Goal: Task Accomplishment & Management: Manage account settings

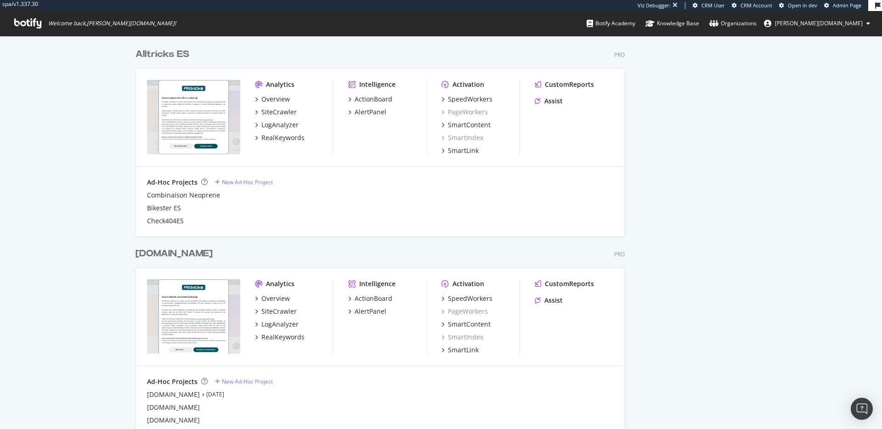
scroll to position [665, 0]
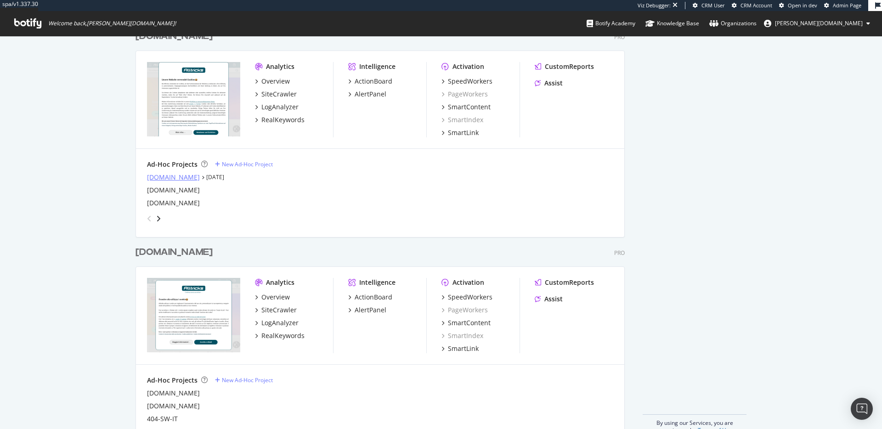
click at [154, 178] on div "[DOMAIN_NAME]" at bounding box center [173, 177] width 53 height 9
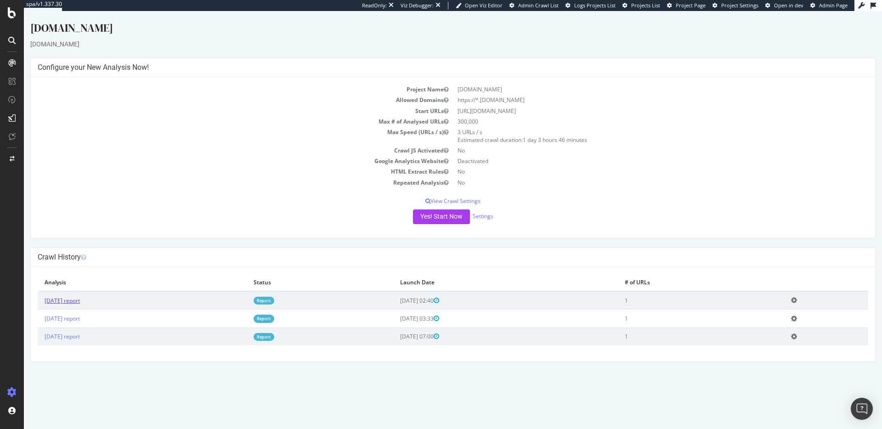
click at [80, 301] on link "2025 Sep. 17th report" at bounding box center [62, 301] width 35 height 8
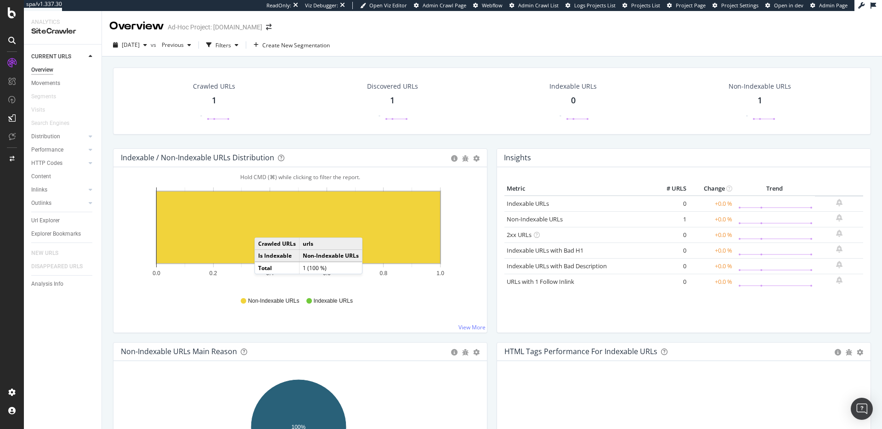
click at [265, 227] on rect "A chart." at bounding box center [298, 228] width 283 height 72
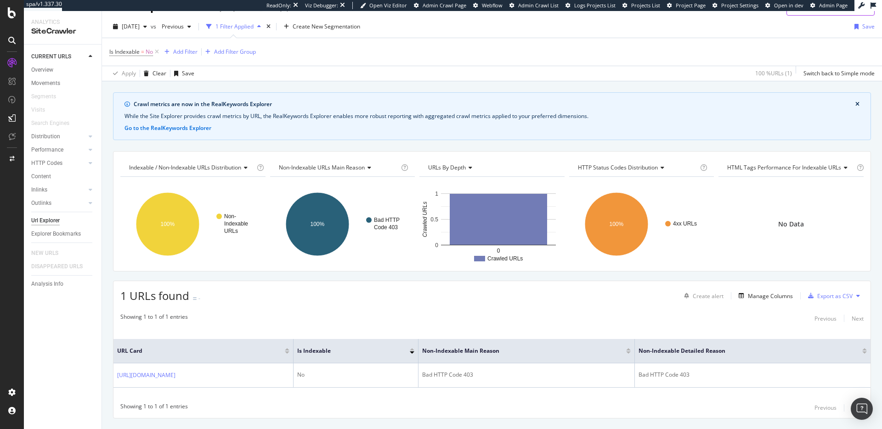
scroll to position [40, 0]
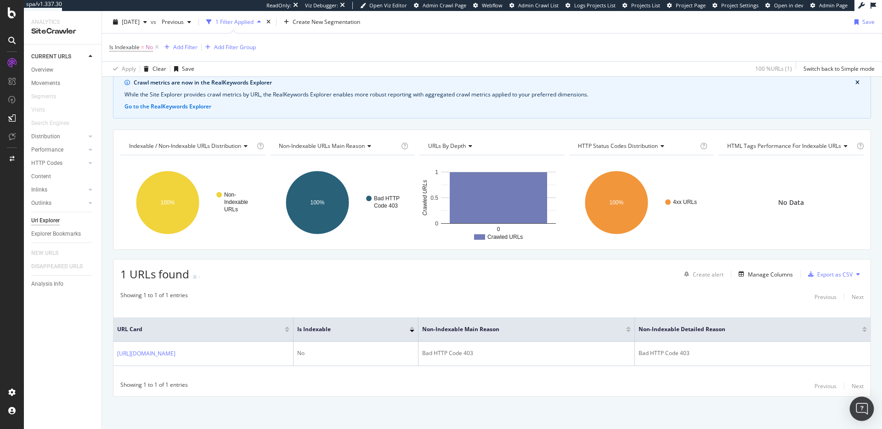
click at [860, 412] on img "Open Intercom Messenger" at bounding box center [862, 409] width 12 height 12
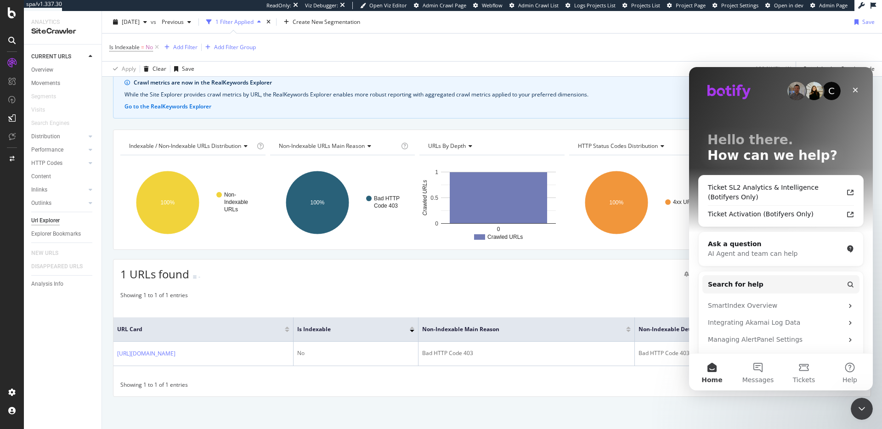
scroll to position [0, 0]
click at [753, 285] on span "Search for help" at bounding box center [736, 285] width 56 height 10
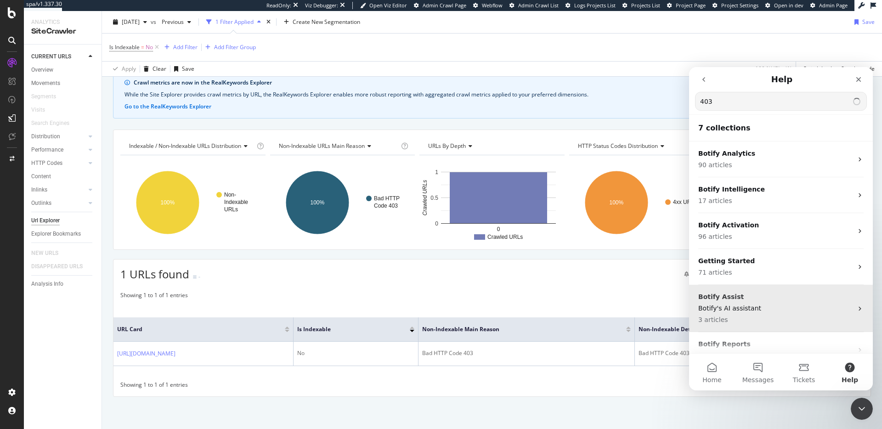
type input "403"
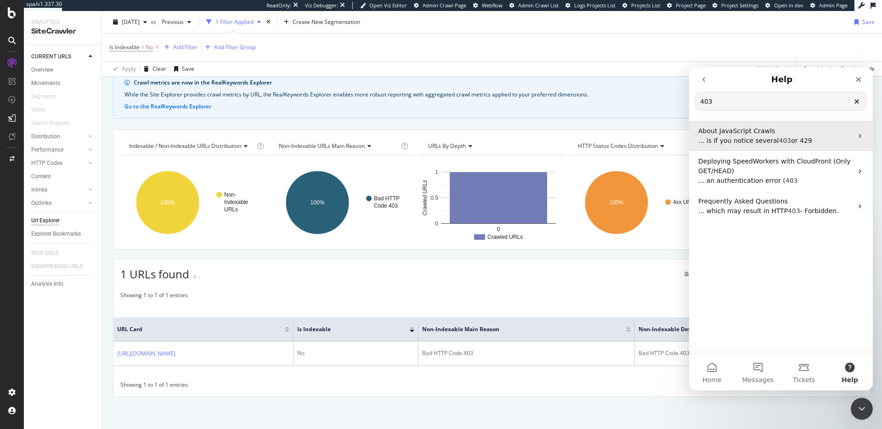
click at [751, 137] on span "... is if you notice several" at bounding box center [738, 140] width 81 height 7
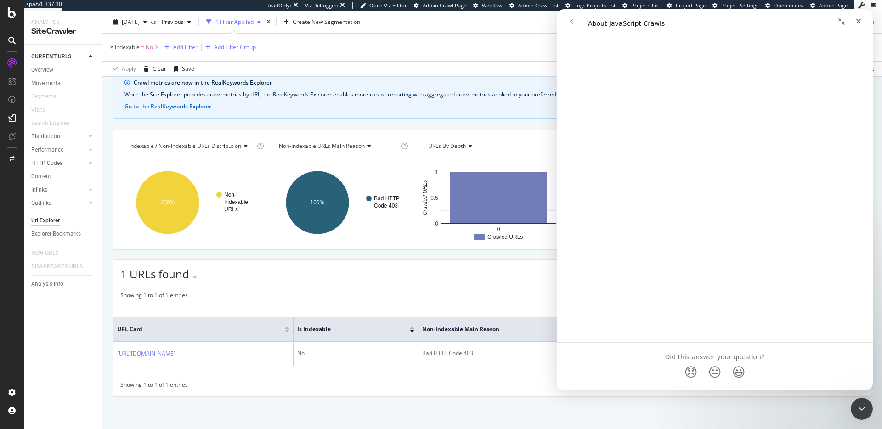
scroll to position [2831, 0]
click at [447, 125] on div "Crawl metrics are now in the RealKeywords Explorer While the Site Explorer prov…" at bounding box center [492, 250] width 780 height 358
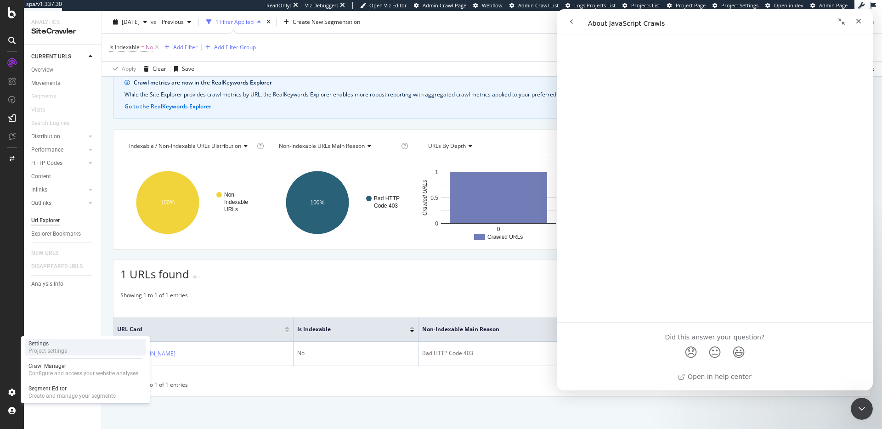
click at [47, 348] on div "Project settings" at bounding box center [47, 350] width 39 height 7
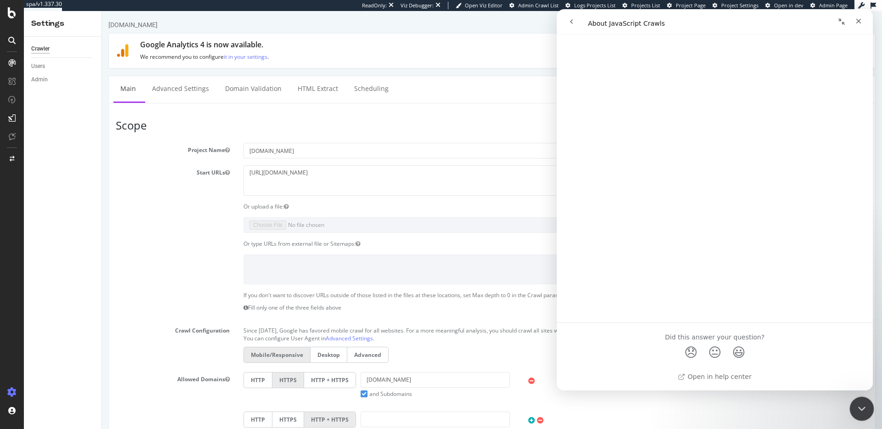
click at [870, 409] on div "Close Intercom Messenger" at bounding box center [860, 407] width 22 height 22
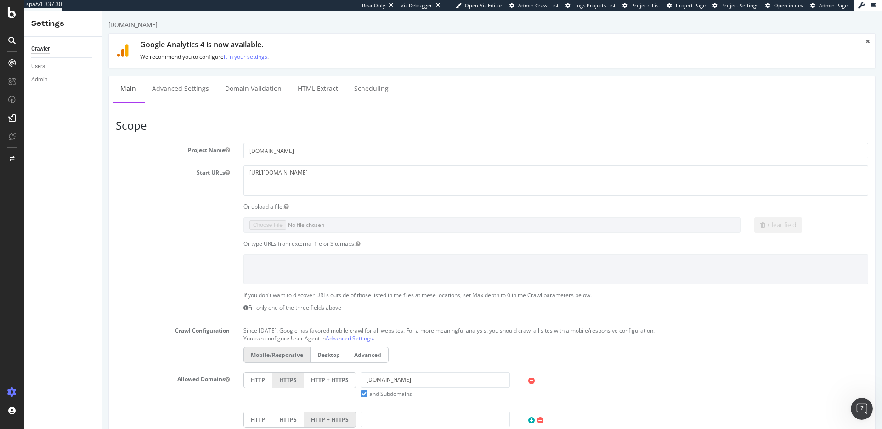
drag, startPoint x: 334, startPoint y: 177, endPoint x: 200, endPoint y: 175, distance: 134.1
click at [200, 175] on div "Start URLs https://www.alltricks.co.uk/" at bounding box center [492, 180] width 766 height 30
click at [193, 260] on div at bounding box center [492, 269] width 766 height 30
click at [176, 101] on link "Advanced Settings" at bounding box center [180, 88] width 71 height 25
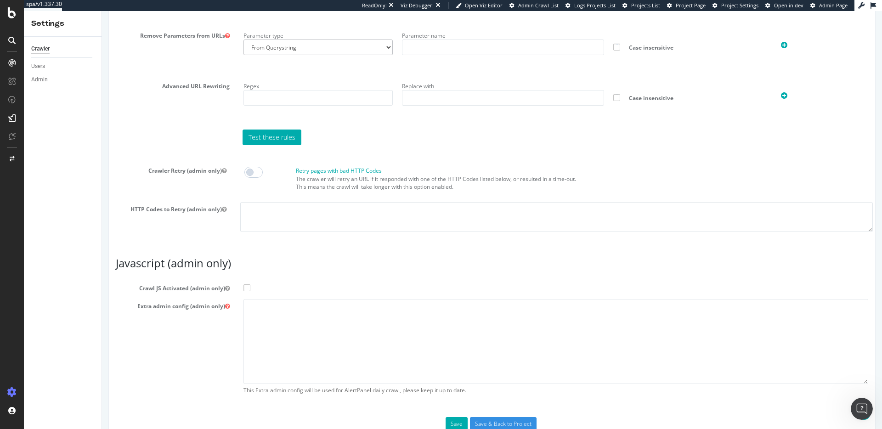
scroll to position [689, 0]
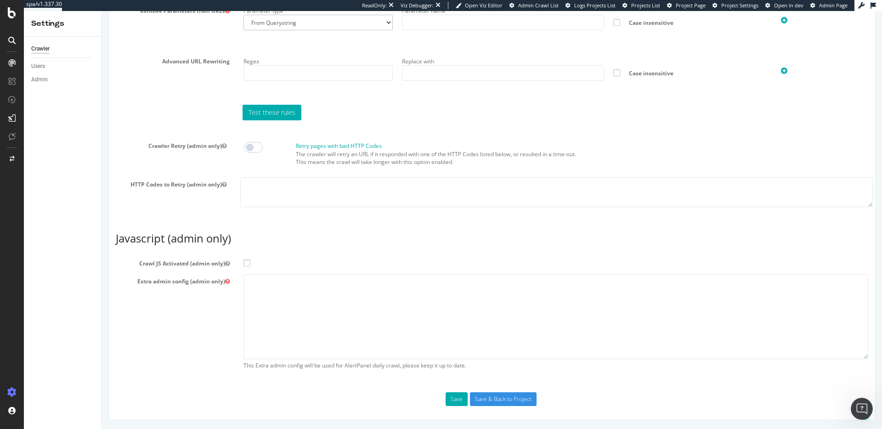
click at [248, 260] on span at bounding box center [246, 263] width 7 height 7
click at [102, 11] on input "Crawl JS Activated (admin only)" at bounding box center [102, 11] width 0 height 0
click at [377, 308] on textarea at bounding box center [555, 316] width 625 height 85
paste textarea "{ "flags": [ "cube" ], "beta": { "pap_mini_rules": [ "+ *[DOMAIN_NAME][URL]", "…"
type textarea "{ "flags": [ "cube" ], "beta": { "pap_mini_rules": [ "+ *[DOMAIN_NAME][URL]", "…"
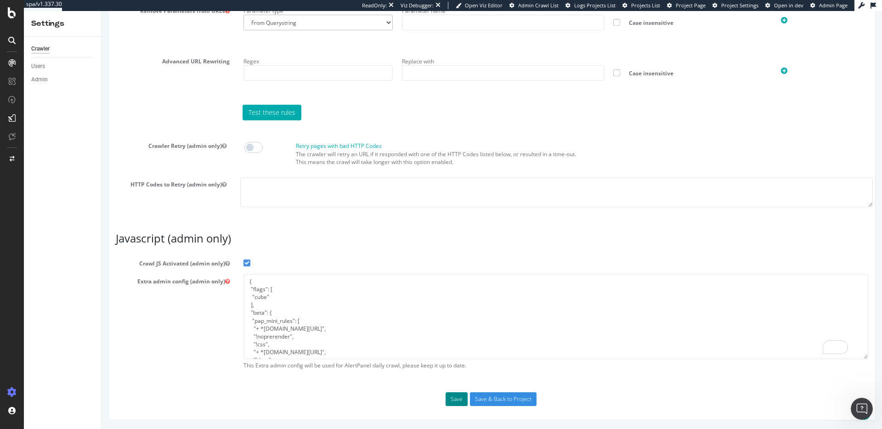
click at [451, 403] on button "Save" at bounding box center [457, 399] width 22 height 14
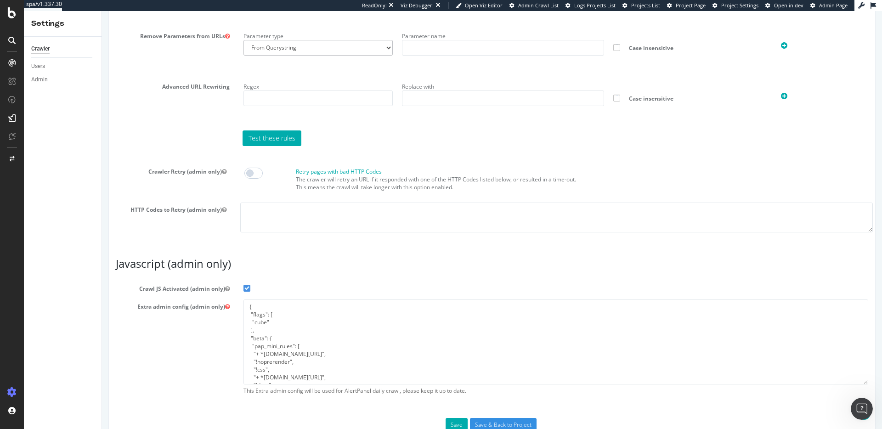
scroll to position [761, 0]
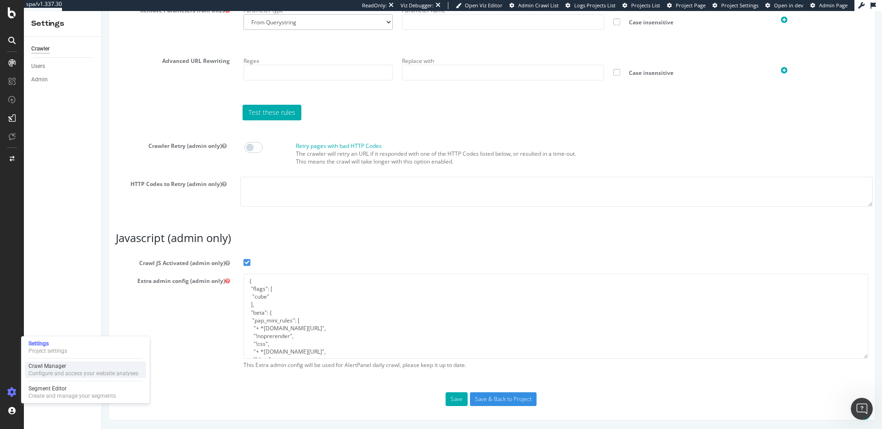
click at [59, 370] on div "Configure and access your website analyses" at bounding box center [83, 373] width 110 height 7
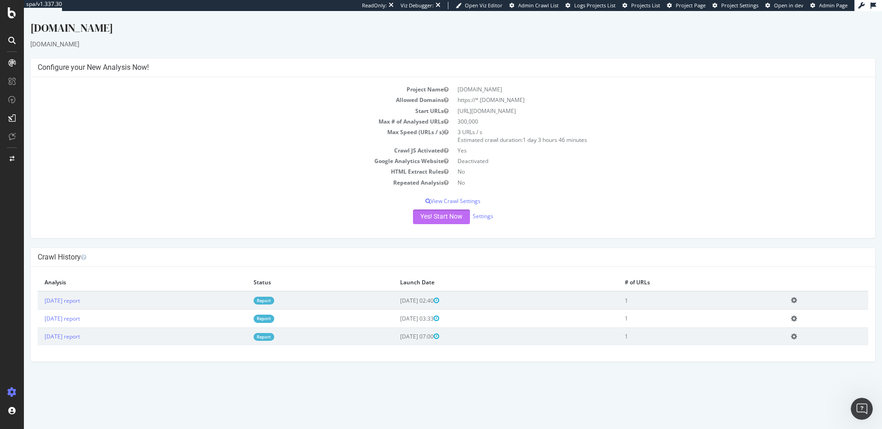
click at [435, 218] on button "Yes! Start Now" at bounding box center [441, 216] width 57 height 15
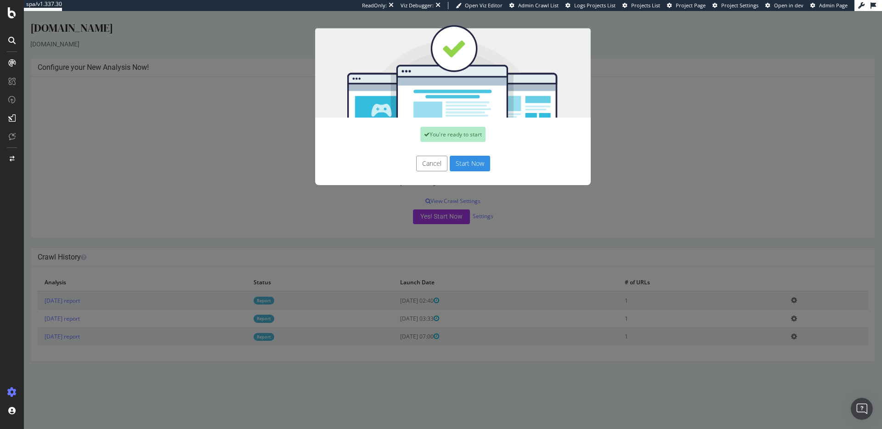
click at [478, 162] on button "Start Now" at bounding box center [470, 164] width 40 height 16
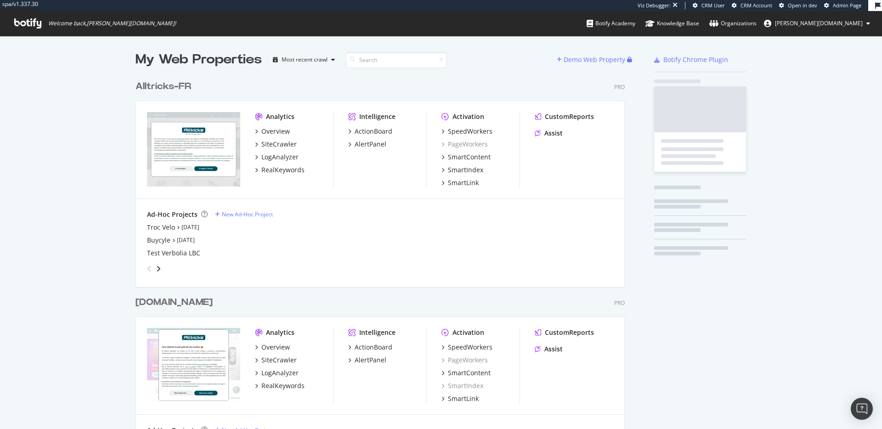
scroll to position [1023, 490]
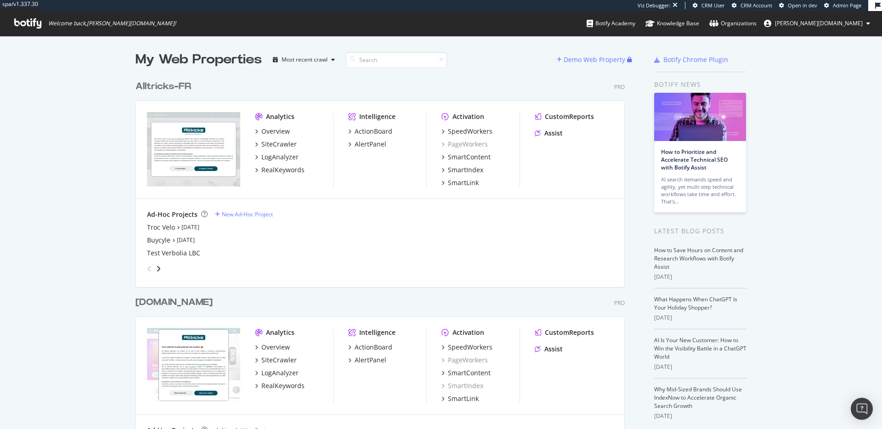
click at [164, 86] on div "Alltricks-FR" at bounding box center [164, 86] width 56 height 13
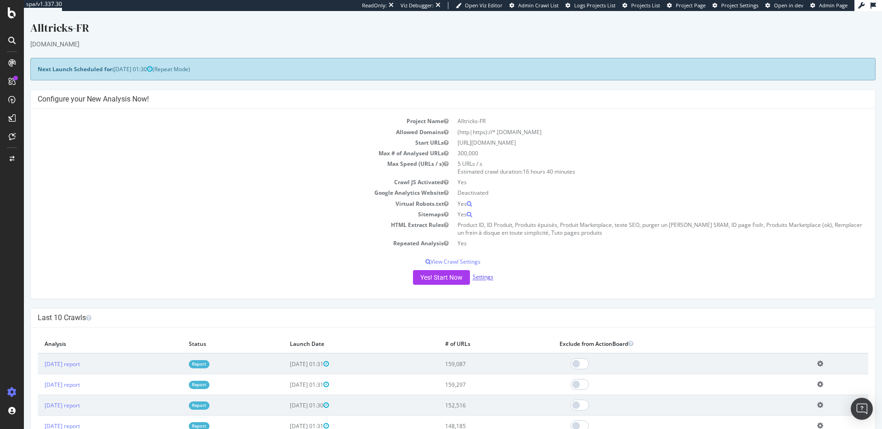
click at [478, 276] on link "Settings" at bounding box center [483, 277] width 21 height 8
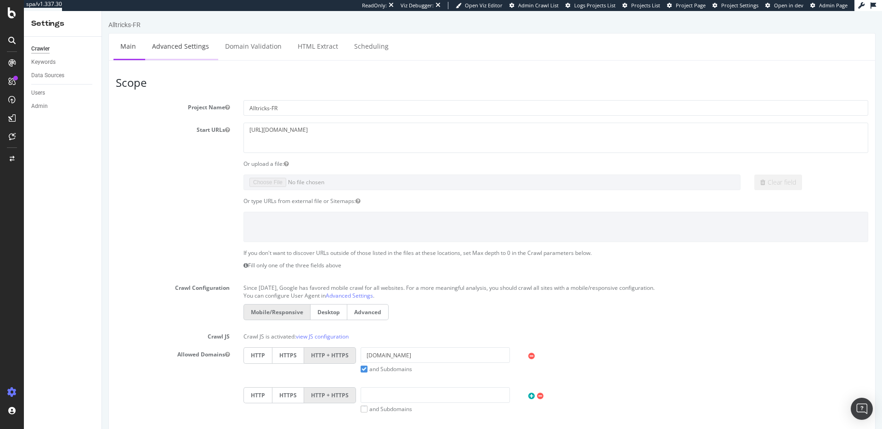
click at [204, 39] on link "Advanced Settings" at bounding box center [180, 46] width 71 height 25
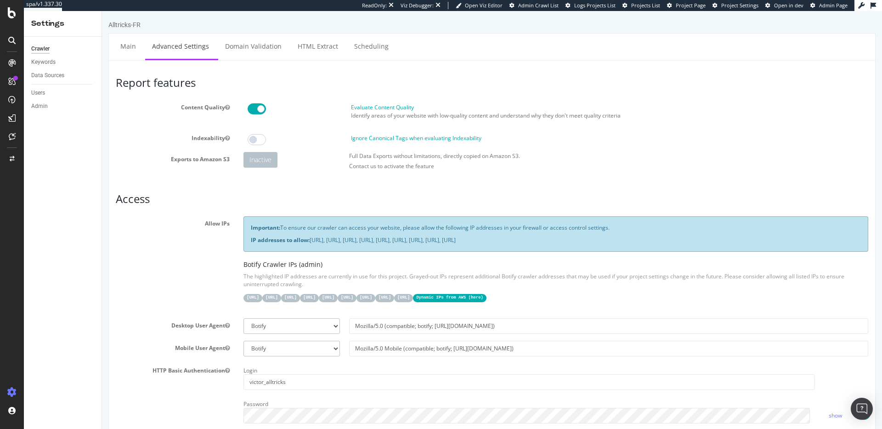
scroll to position [689, 0]
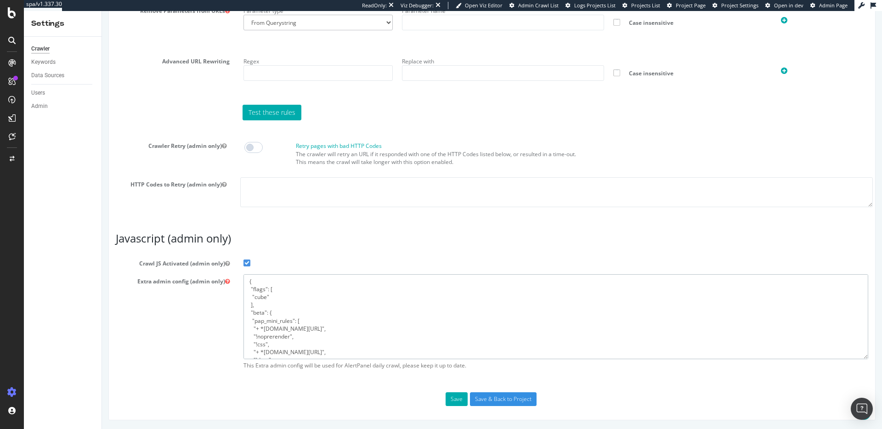
click at [298, 323] on textarea "{ "flags": [ "cube" ], "beta": { "pap_mini_rules": [ "+ *[DOMAIN_NAME][URL]", "…" at bounding box center [555, 316] width 625 height 85
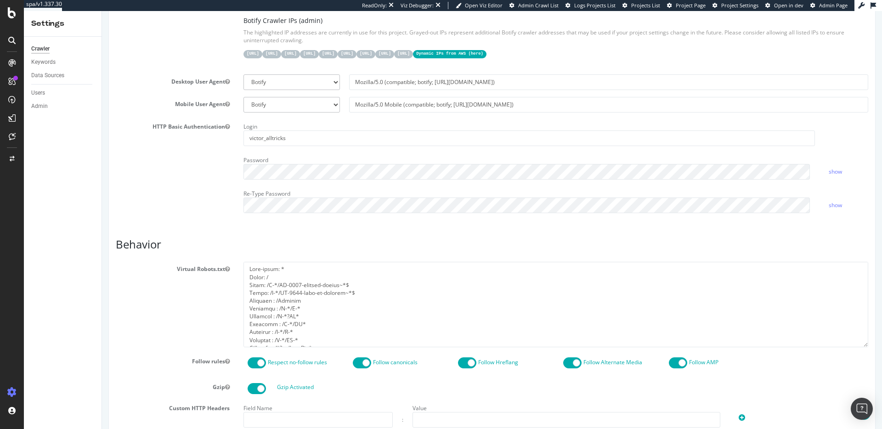
scroll to position [264, 0]
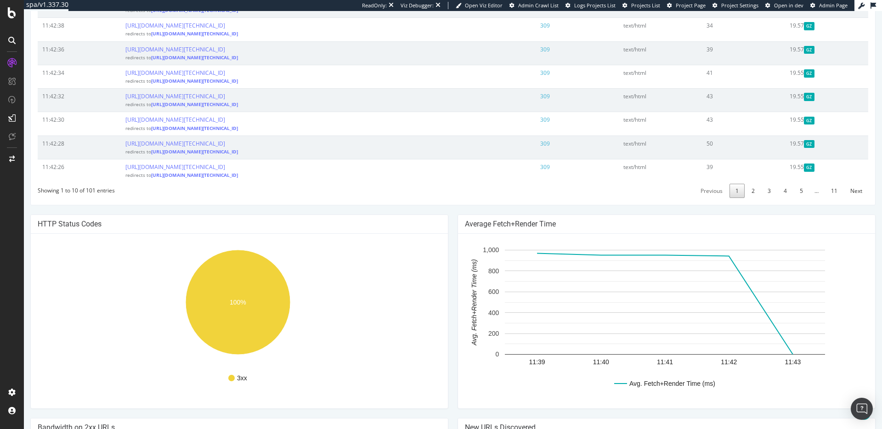
scroll to position [555, 0]
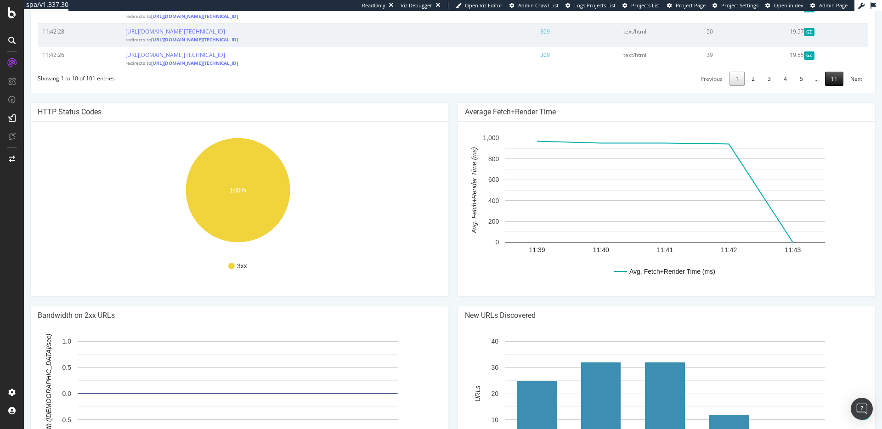
click at [826, 86] on link "11" at bounding box center [834, 79] width 18 height 14
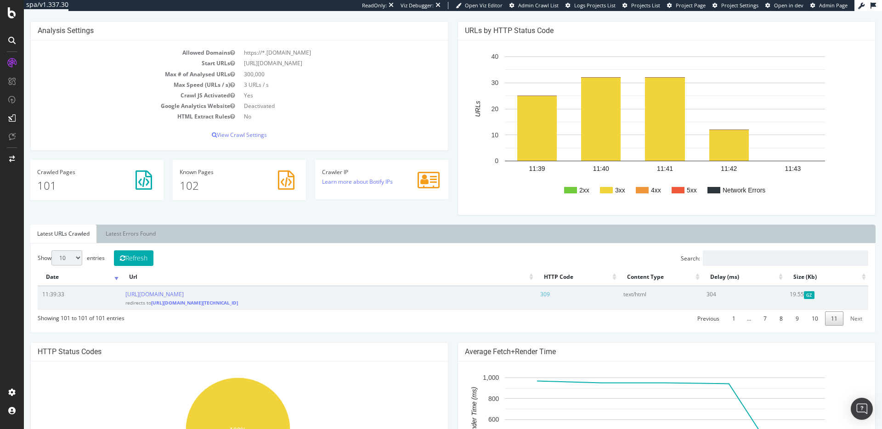
scroll to position [153, 0]
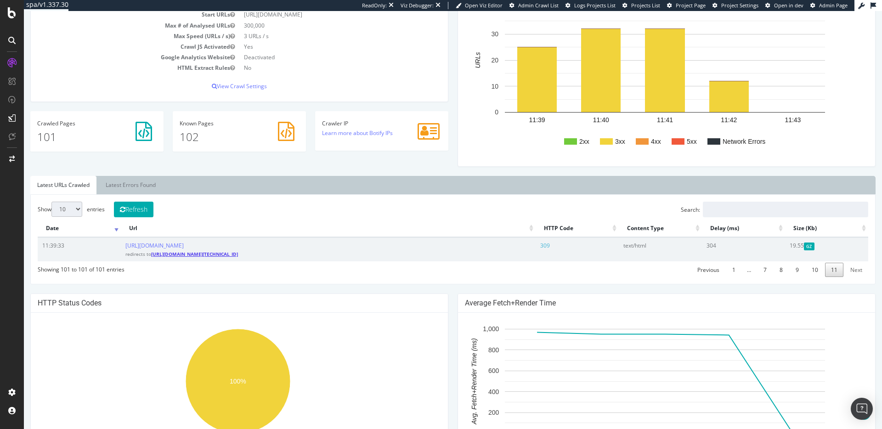
click at [238, 255] on link "https://www.alltricks.co.uk/?__cf_chl_rt_tk=HaOcD7Ync3w6mQXbkNVkp5BX7iRAh4LJTOf…" at bounding box center [194, 254] width 87 height 6
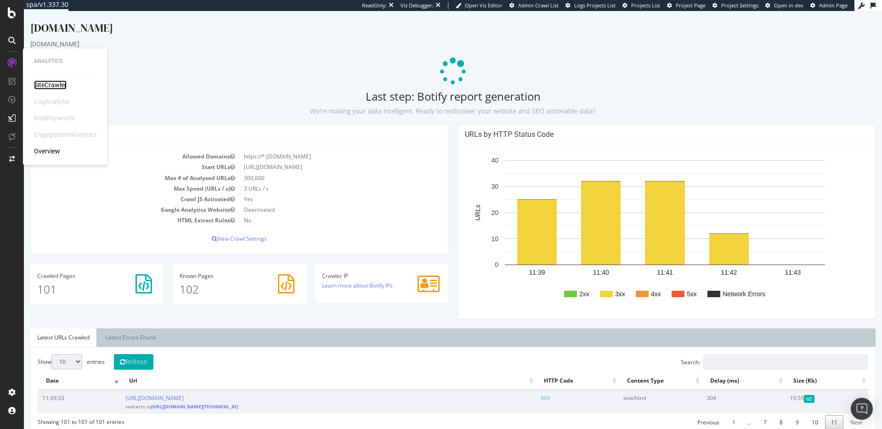
click at [46, 87] on div "SiteCrawler" at bounding box center [50, 84] width 33 height 9
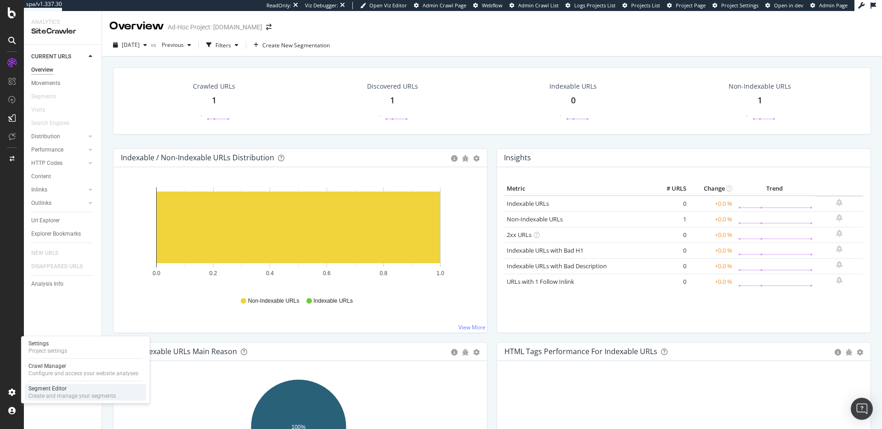
click at [44, 388] on div "Segment Editor" at bounding box center [71, 388] width 87 height 7
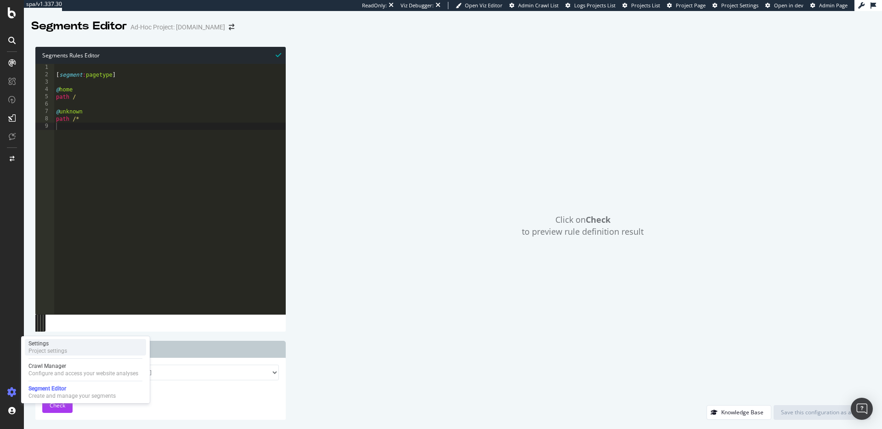
click at [75, 345] on div "Settings Project settings" at bounding box center [85, 347] width 121 height 17
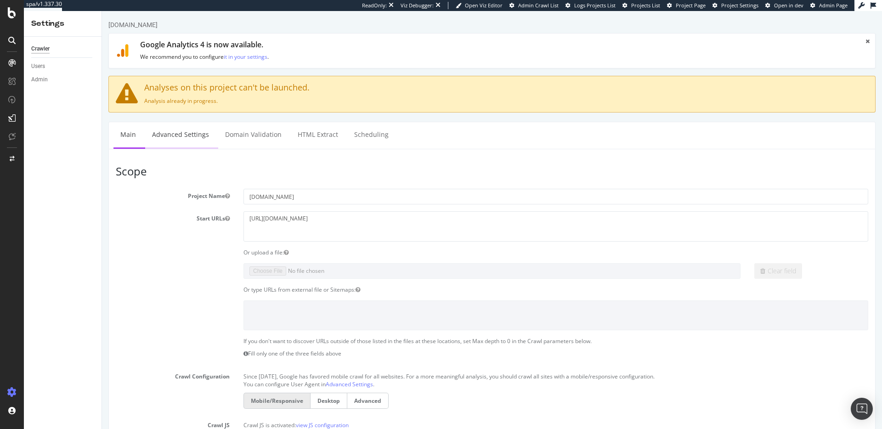
click at [178, 129] on link "Advanced Settings" at bounding box center [180, 134] width 71 height 25
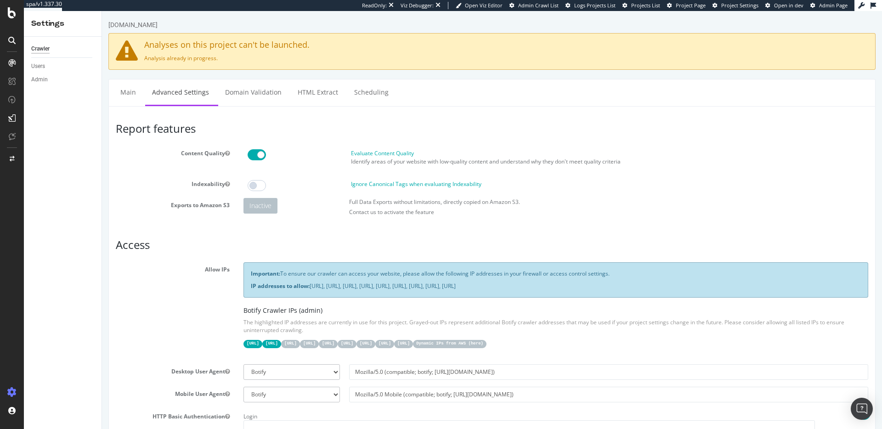
scroll to position [734, 0]
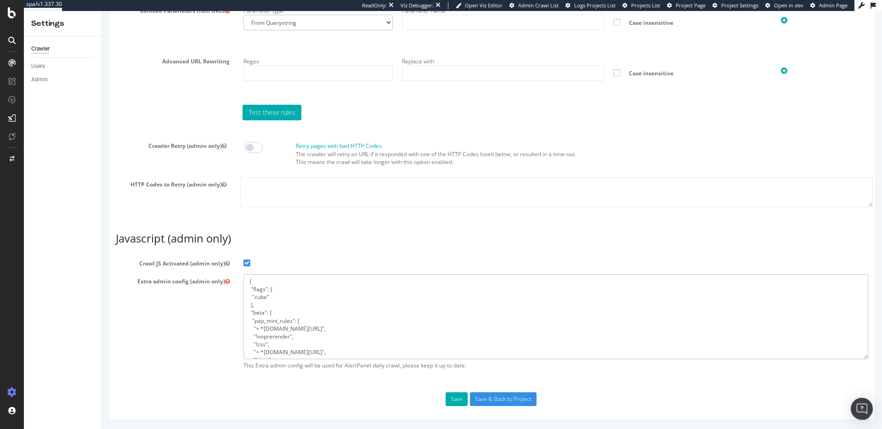
click at [375, 333] on textarea "{ "flags": [ "cube" ], "beta": { "pap_mini_rules": [ "+ *[DOMAIN_NAME][URL]", "…" at bounding box center [555, 316] width 625 height 85
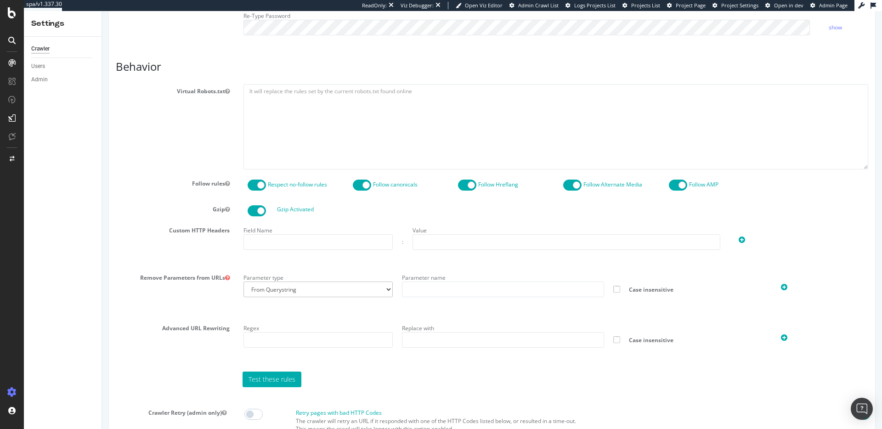
scroll to position [0, 0]
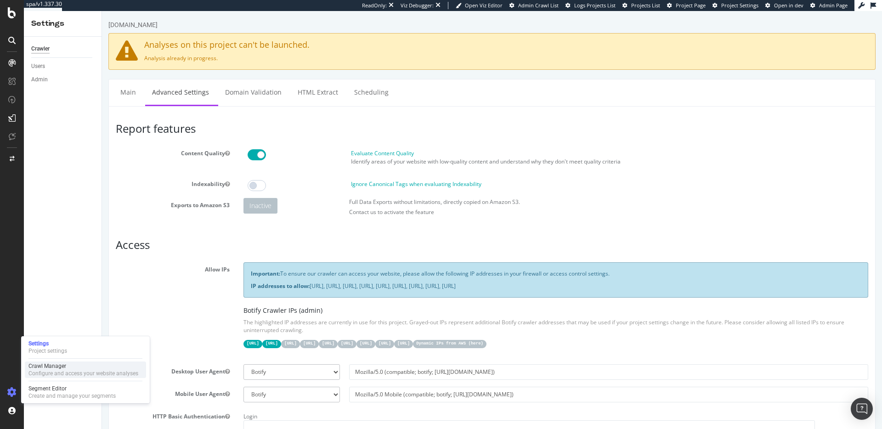
click at [56, 366] on div "Crawl Manager" at bounding box center [83, 365] width 110 height 7
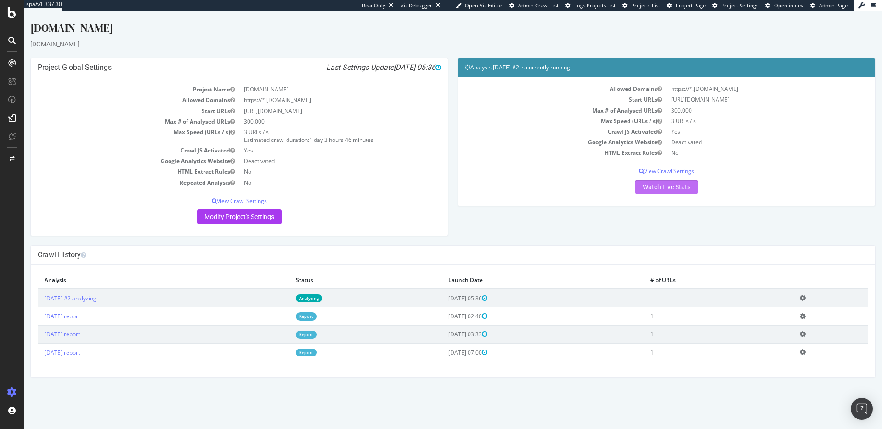
click at [673, 183] on link "Watch Live Stats" at bounding box center [666, 187] width 62 height 15
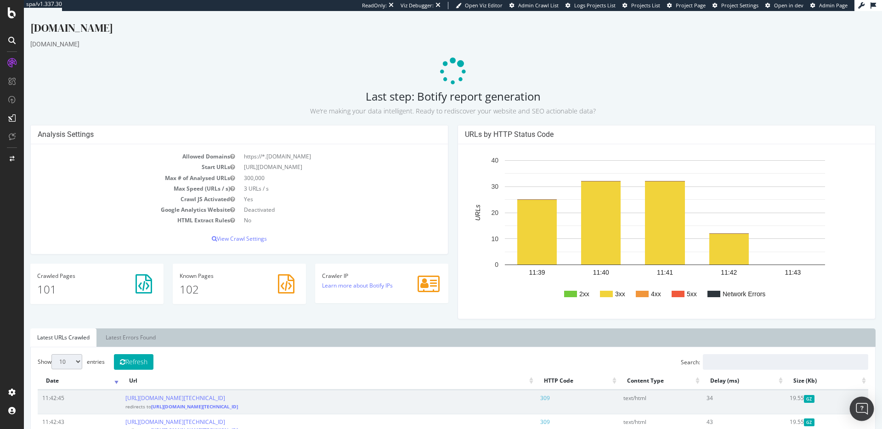
click at [860, 401] on div "Open Intercom Messenger" at bounding box center [862, 409] width 24 height 24
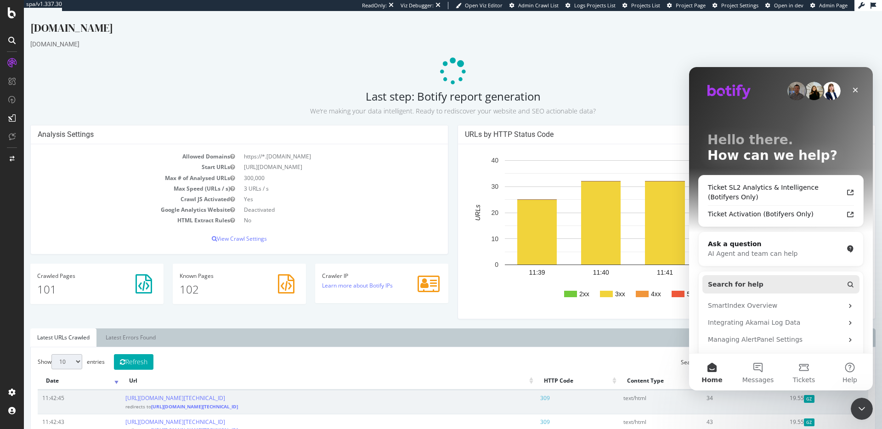
click at [759, 281] on button "Search for help" at bounding box center [780, 284] width 157 height 18
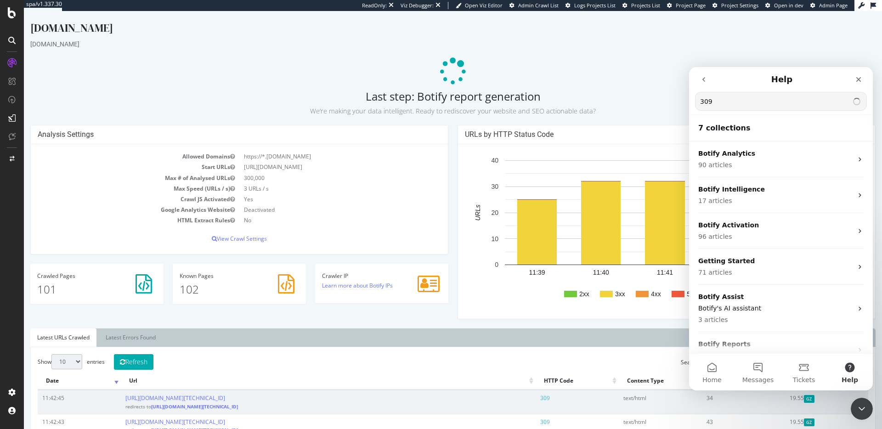
type input "309"
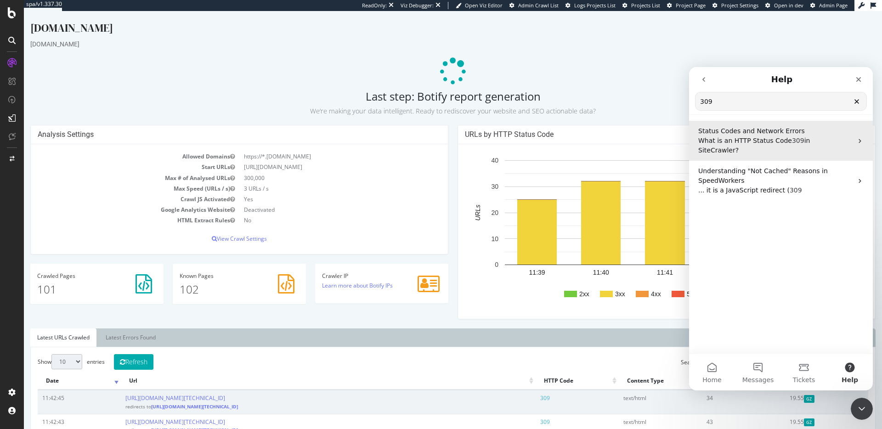
click at [755, 140] on span "What is an HTTP Status Code" at bounding box center [745, 140] width 94 height 7
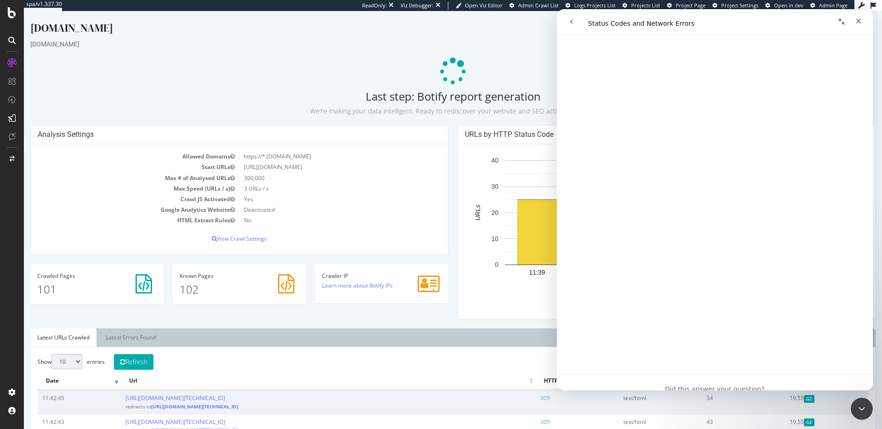
scroll to position [683, 0]
click at [865, 18] on div "Close" at bounding box center [858, 21] width 17 height 17
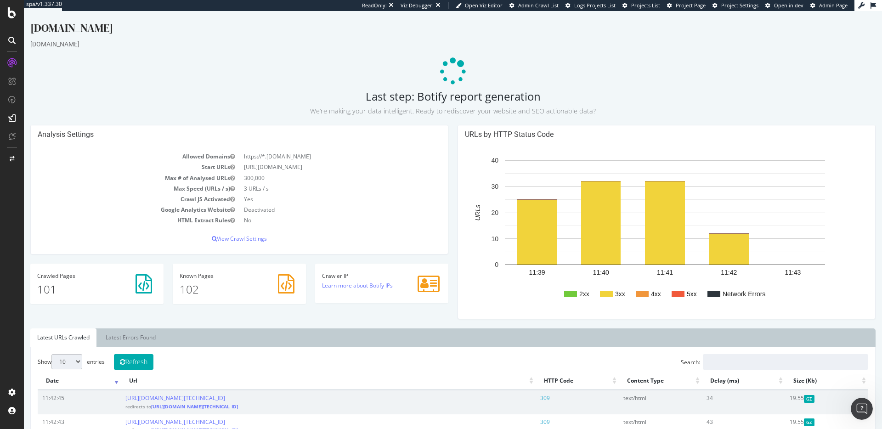
scroll to position [0, 0]
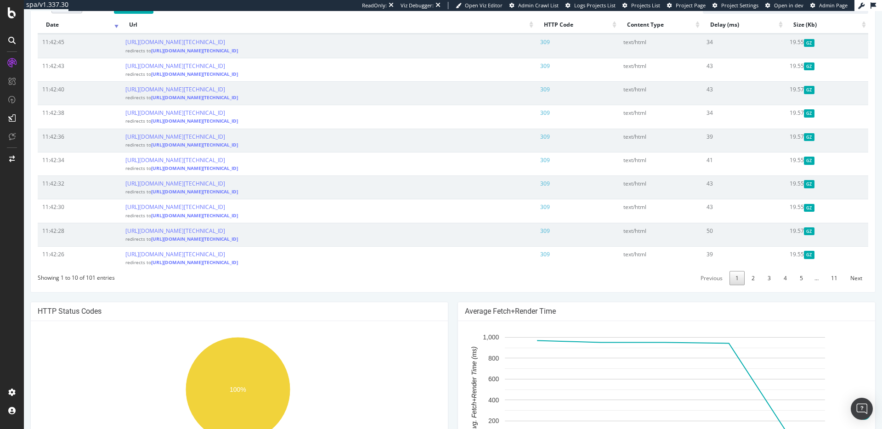
scroll to position [370, 0]
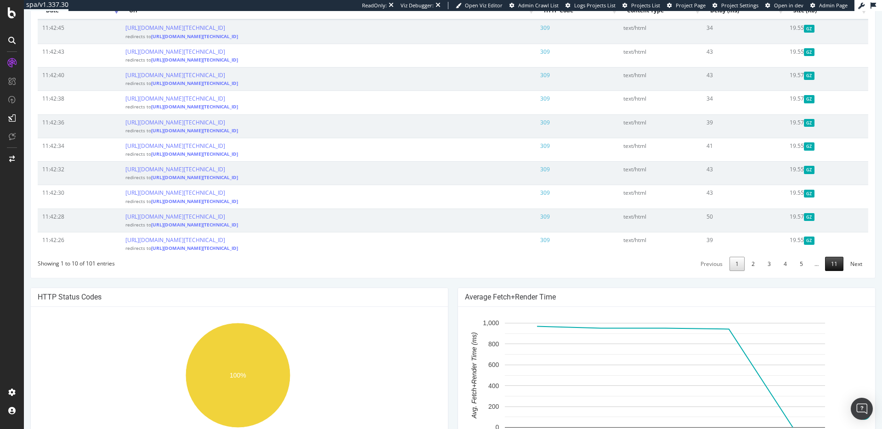
click at [826, 271] on link "11" at bounding box center [834, 264] width 18 height 14
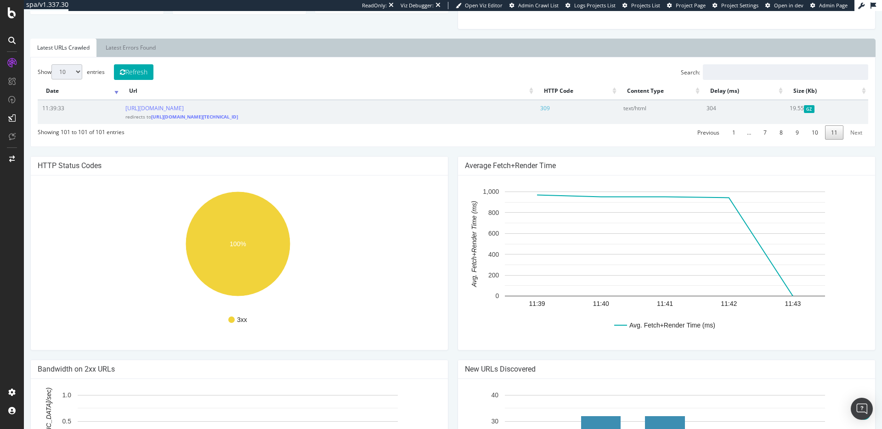
scroll to position [285, 0]
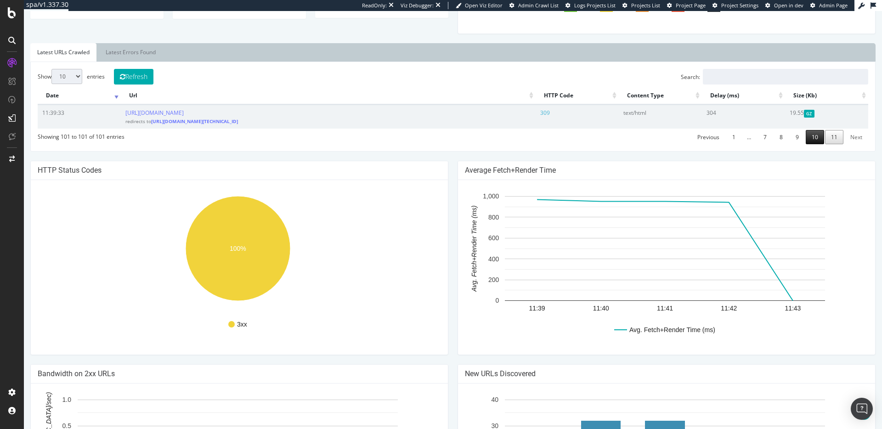
click at [812, 144] on link "10" at bounding box center [815, 137] width 18 height 14
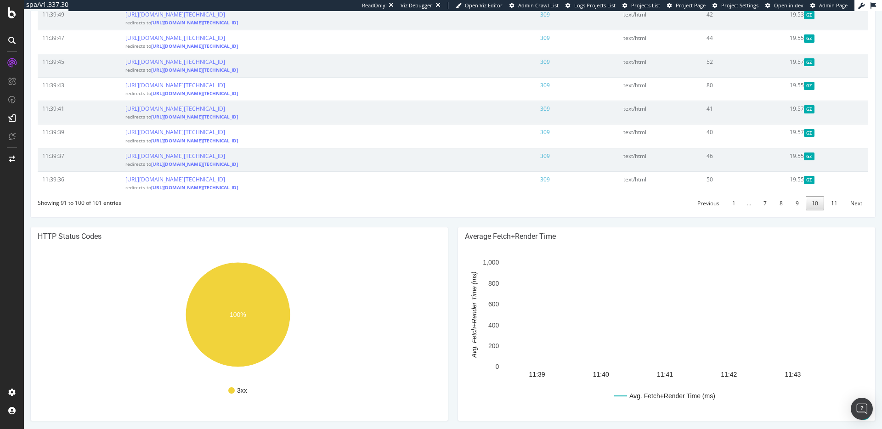
scroll to position [0, 0]
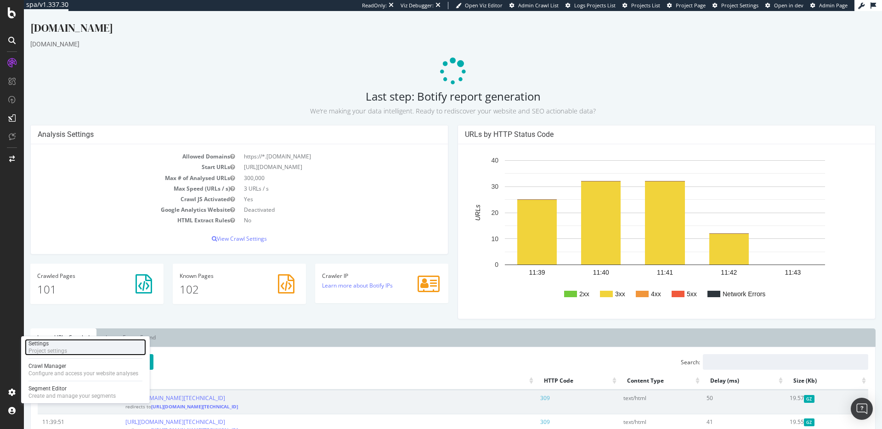
click at [66, 350] on div "Project settings" at bounding box center [47, 350] width 39 height 7
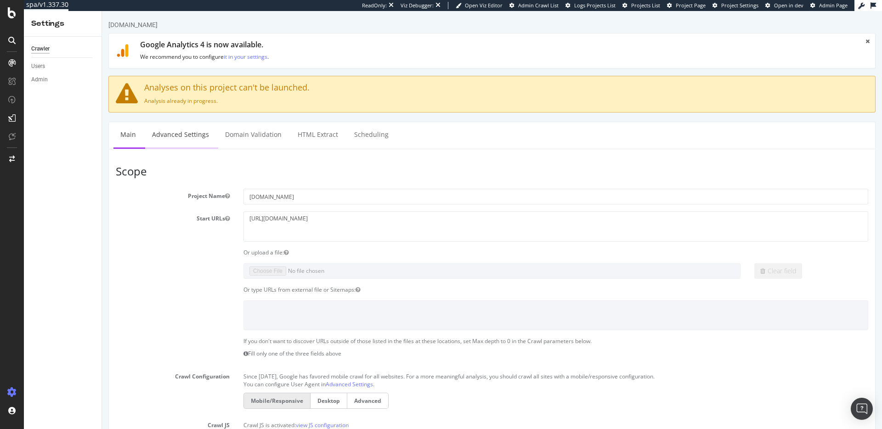
click at [179, 127] on link "Advanced Settings" at bounding box center [180, 134] width 71 height 25
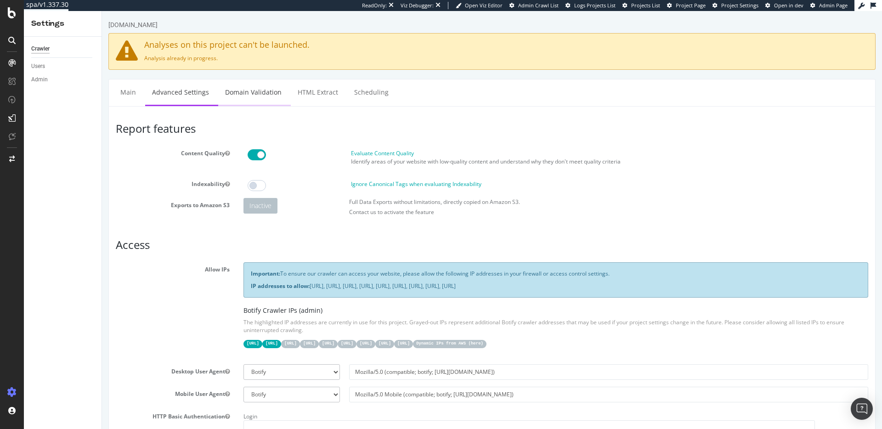
click at [266, 93] on link "Domain Validation" at bounding box center [253, 91] width 70 height 25
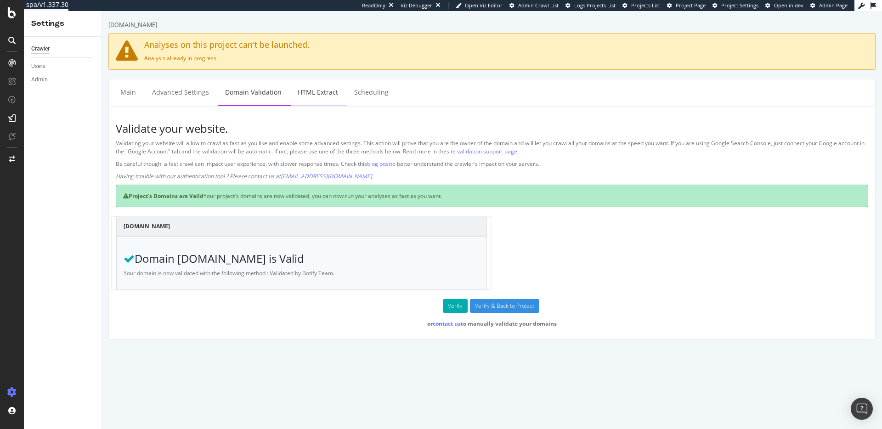
click at [306, 92] on link "HTML Extract" at bounding box center [318, 91] width 54 height 25
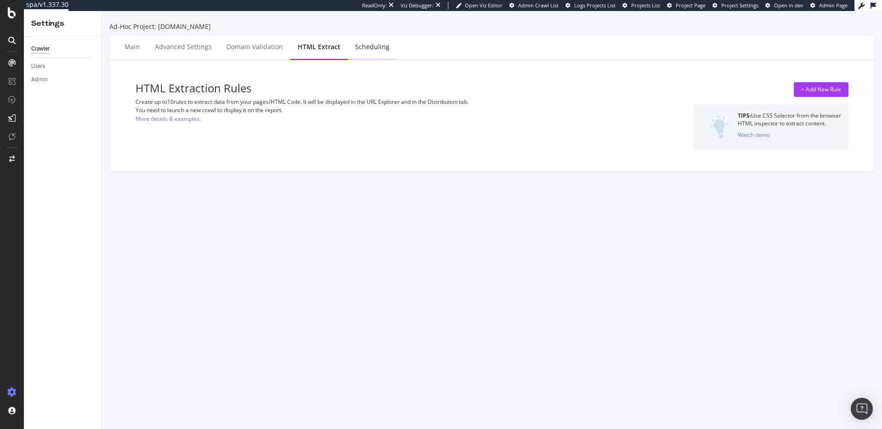
click at [370, 55] on div "Scheduling" at bounding box center [372, 47] width 49 height 25
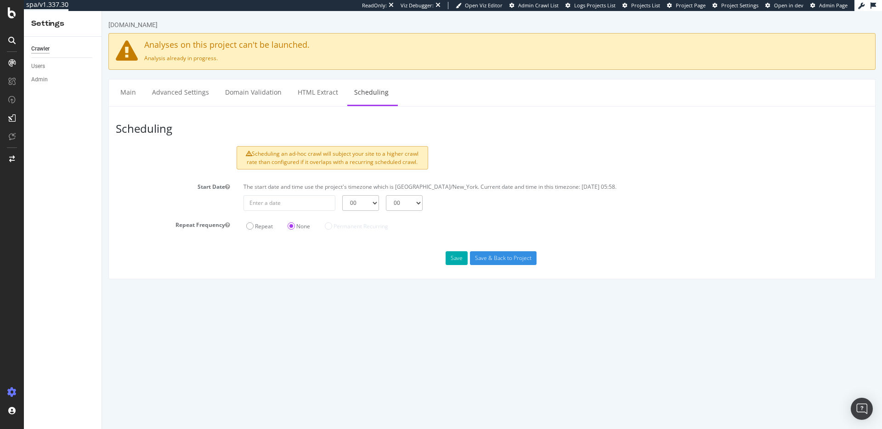
click at [116, 53] on icon at bounding box center [127, 51] width 22 height 22
click at [125, 92] on link "Main" at bounding box center [127, 91] width 29 height 25
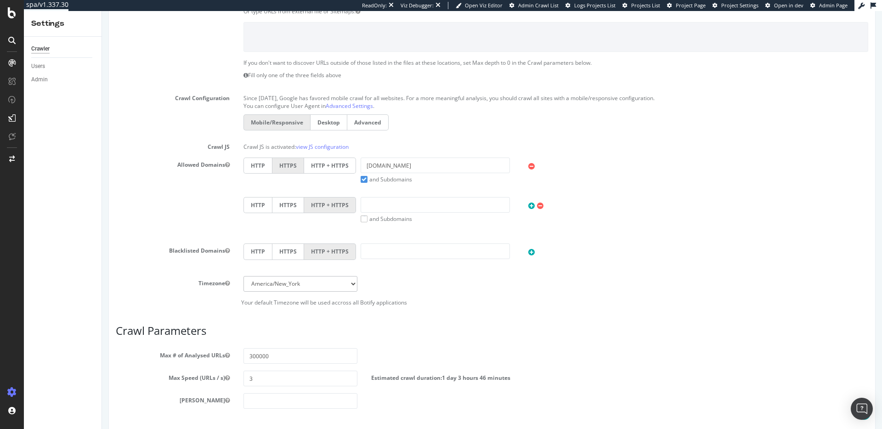
scroll to position [419, 0]
